Goal: Information Seeking & Learning: Learn about a topic

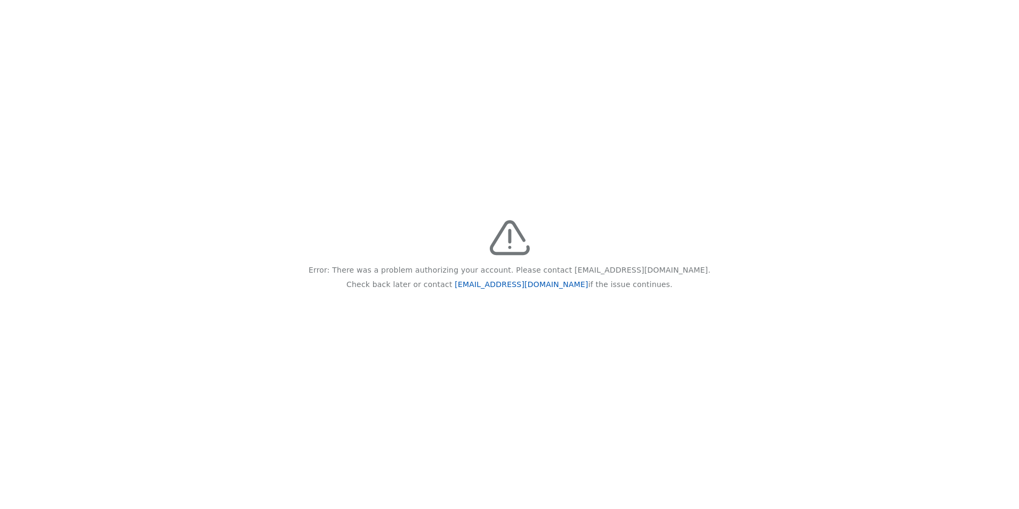
click at [527, 287] on link "feedback@recidiviz.org" at bounding box center [521, 284] width 133 height 9
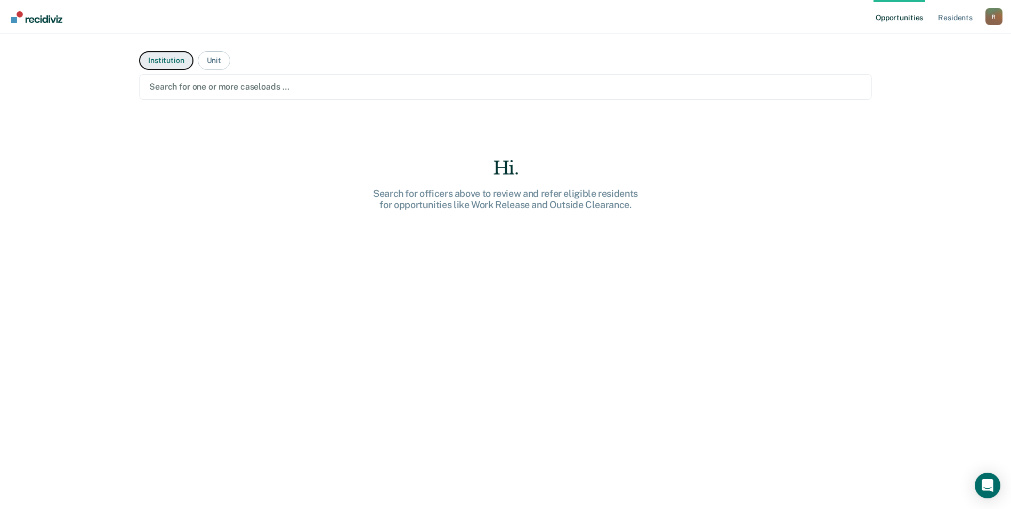
click at [169, 60] on button "Institution" at bounding box center [166, 60] width 54 height 19
click at [172, 60] on button "Institution" at bounding box center [166, 60] width 54 height 19
click at [157, 61] on button "Institution" at bounding box center [166, 60] width 54 height 19
click at [353, 88] on div at bounding box center [505, 87] width 713 height 12
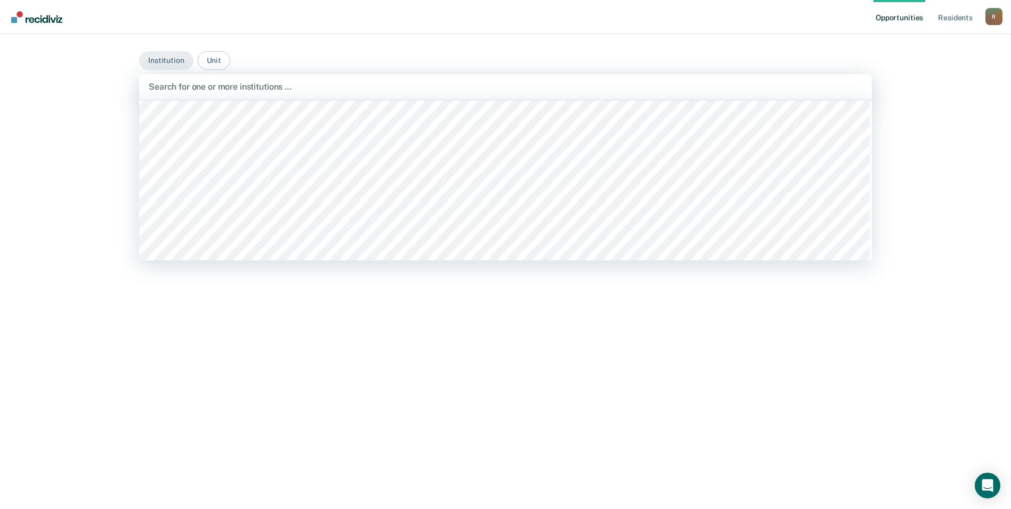
scroll to position [8157, 0]
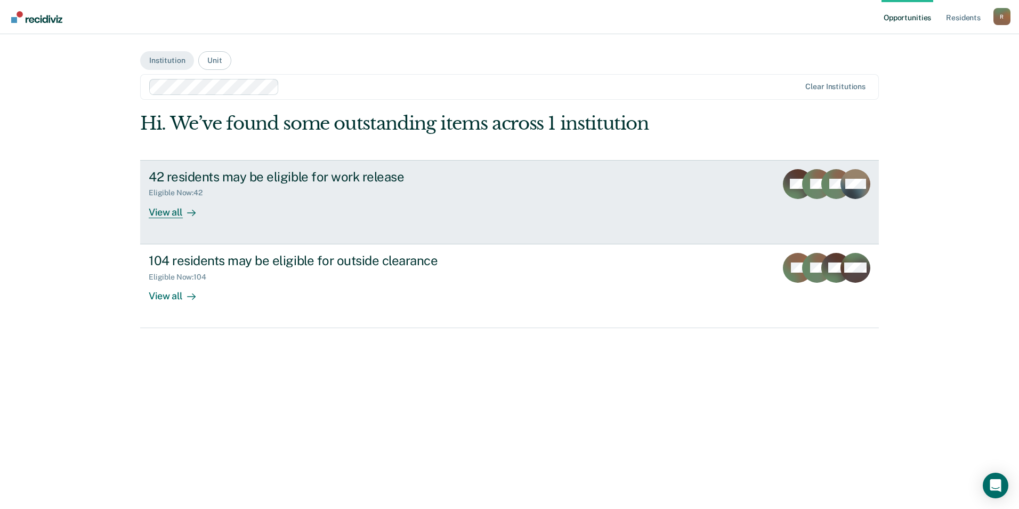
click at [353, 177] on div "42 residents may be eligible for work release" at bounding box center [336, 176] width 374 height 15
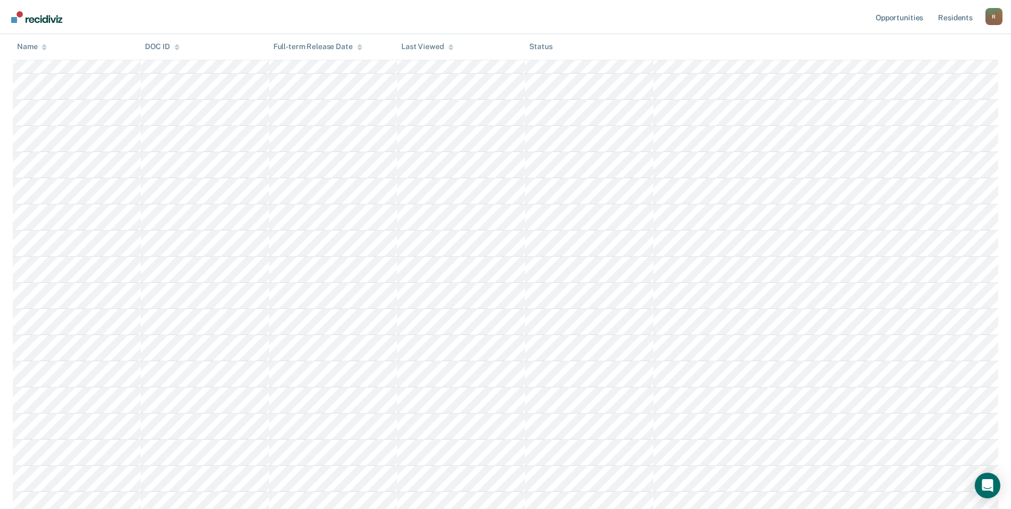
scroll to position [140, 0]
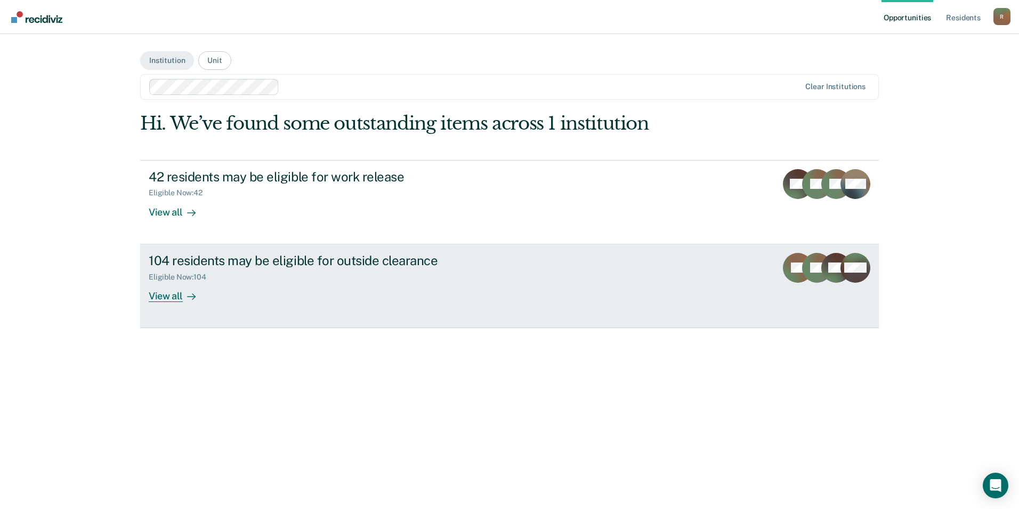
click at [253, 254] on div "104 residents may be eligible for outside clearance" at bounding box center [336, 260] width 374 height 15
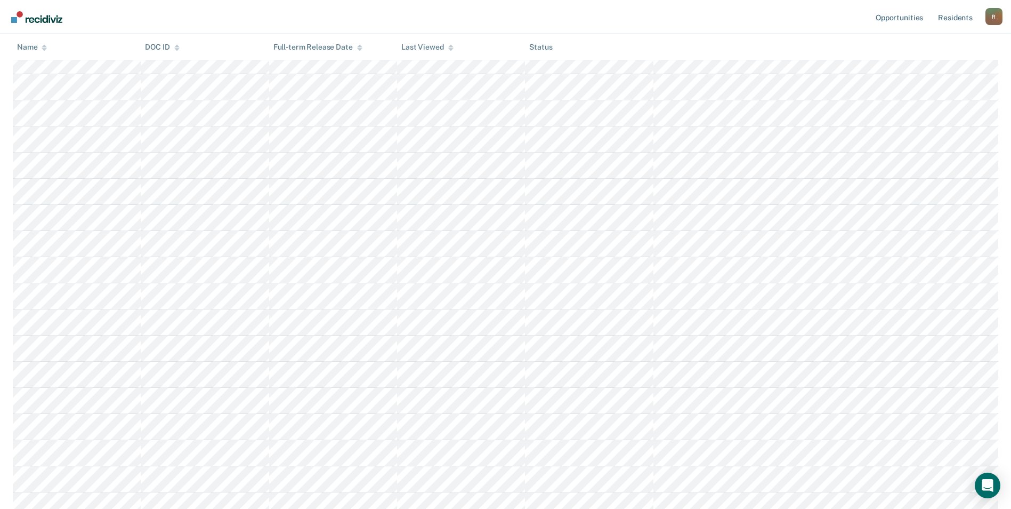
scroll to position [1653, 0]
